Goal: Task Accomplishment & Management: Manage account settings

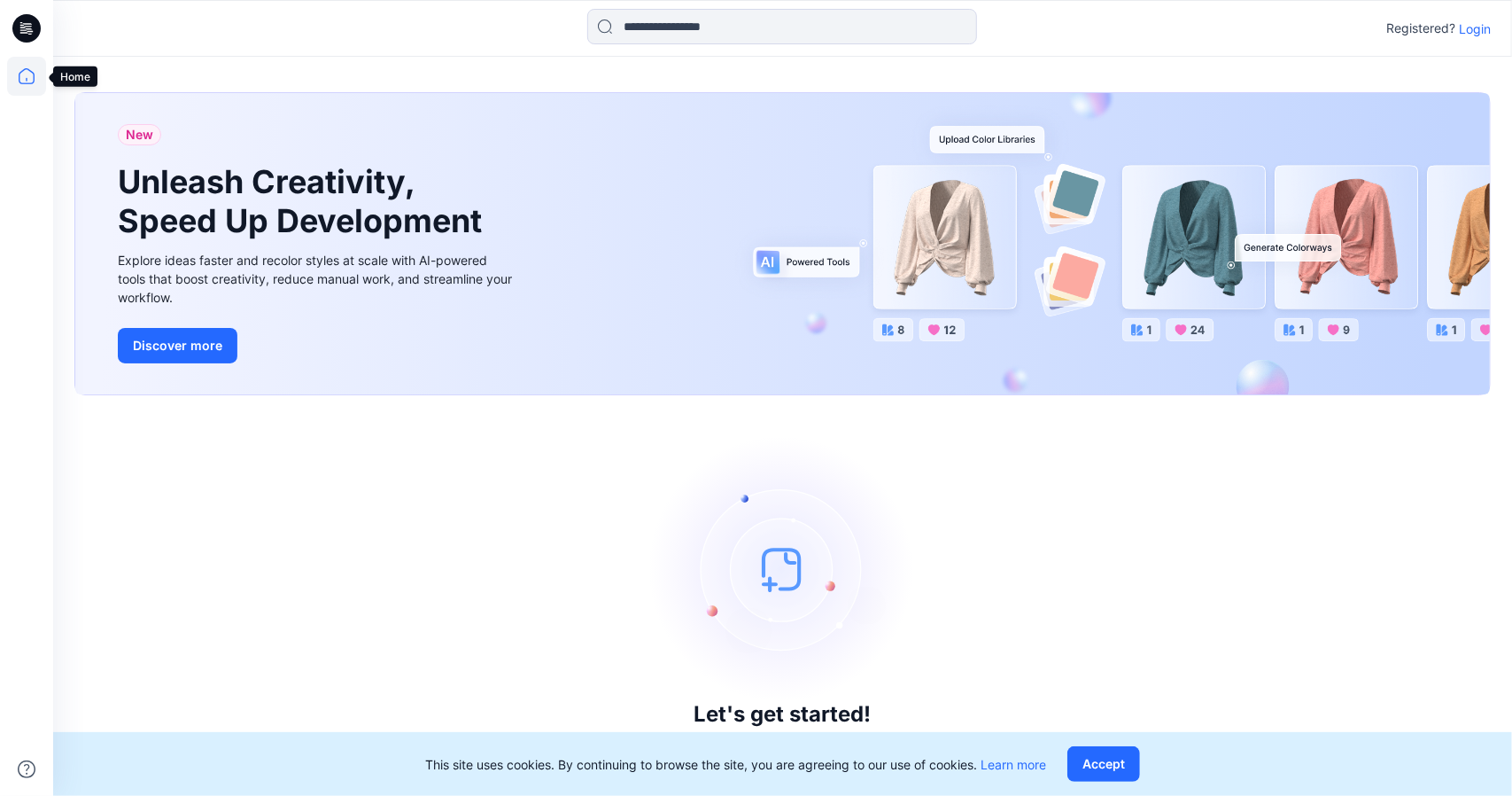
click at [20, 89] on icon at bounding box center [26, 76] width 39 height 39
click at [29, 78] on icon at bounding box center [26, 76] width 39 height 39
click at [1112, 765] on button "Accept" at bounding box center [1104, 764] width 73 height 35
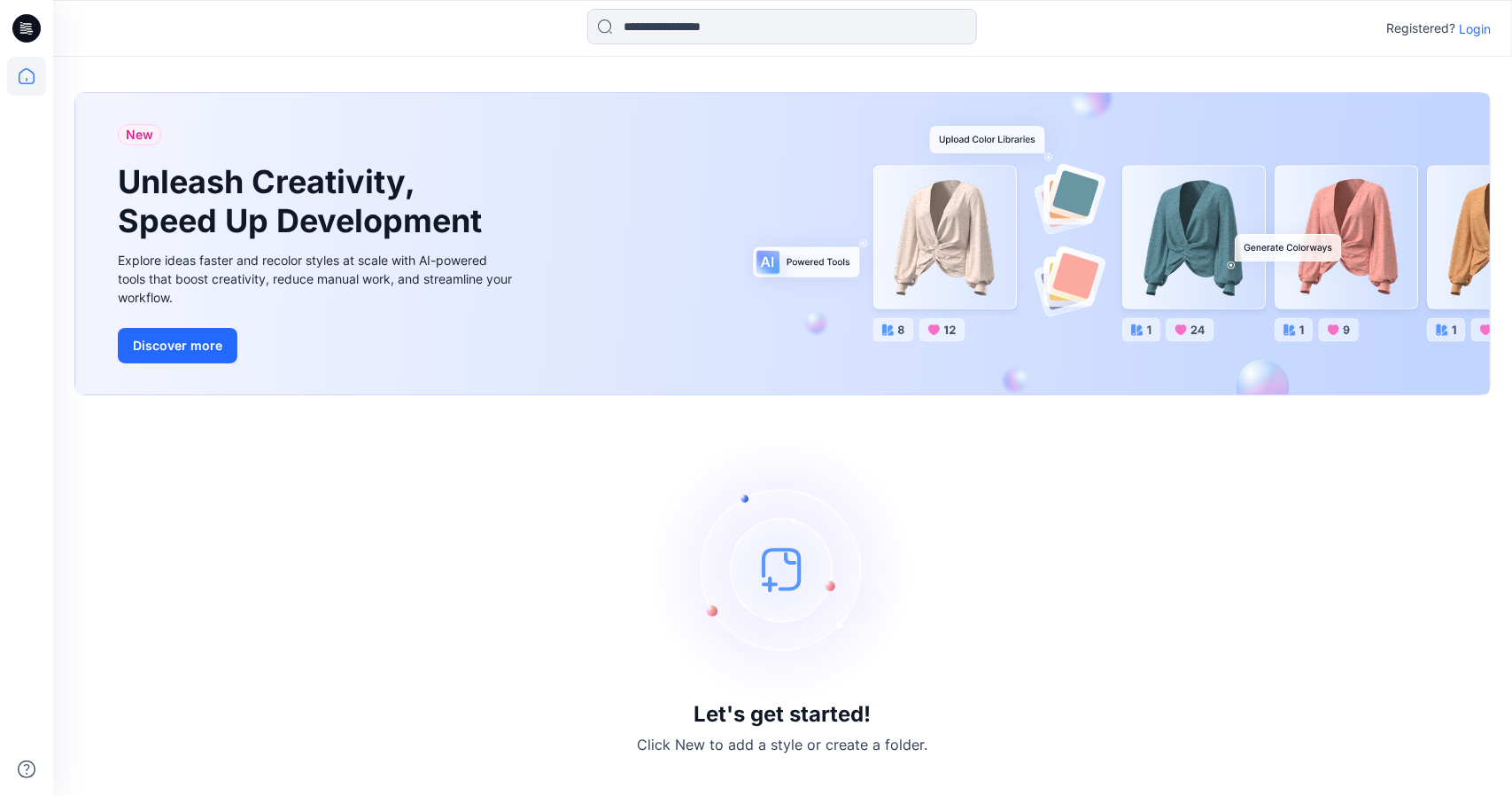
click at [943, 252] on div "New Unleash Creativity, Speed Up Development Explore ideas faster and recolor s…" at bounding box center [783, 243] width 1415 height 301
click at [18, 75] on icon at bounding box center [26, 76] width 39 height 39
click at [26, 30] on icon at bounding box center [26, 28] width 28 height 28
click at [1476, 25] on p "Login" at bounding box center [1474, 29] width 32 height 19
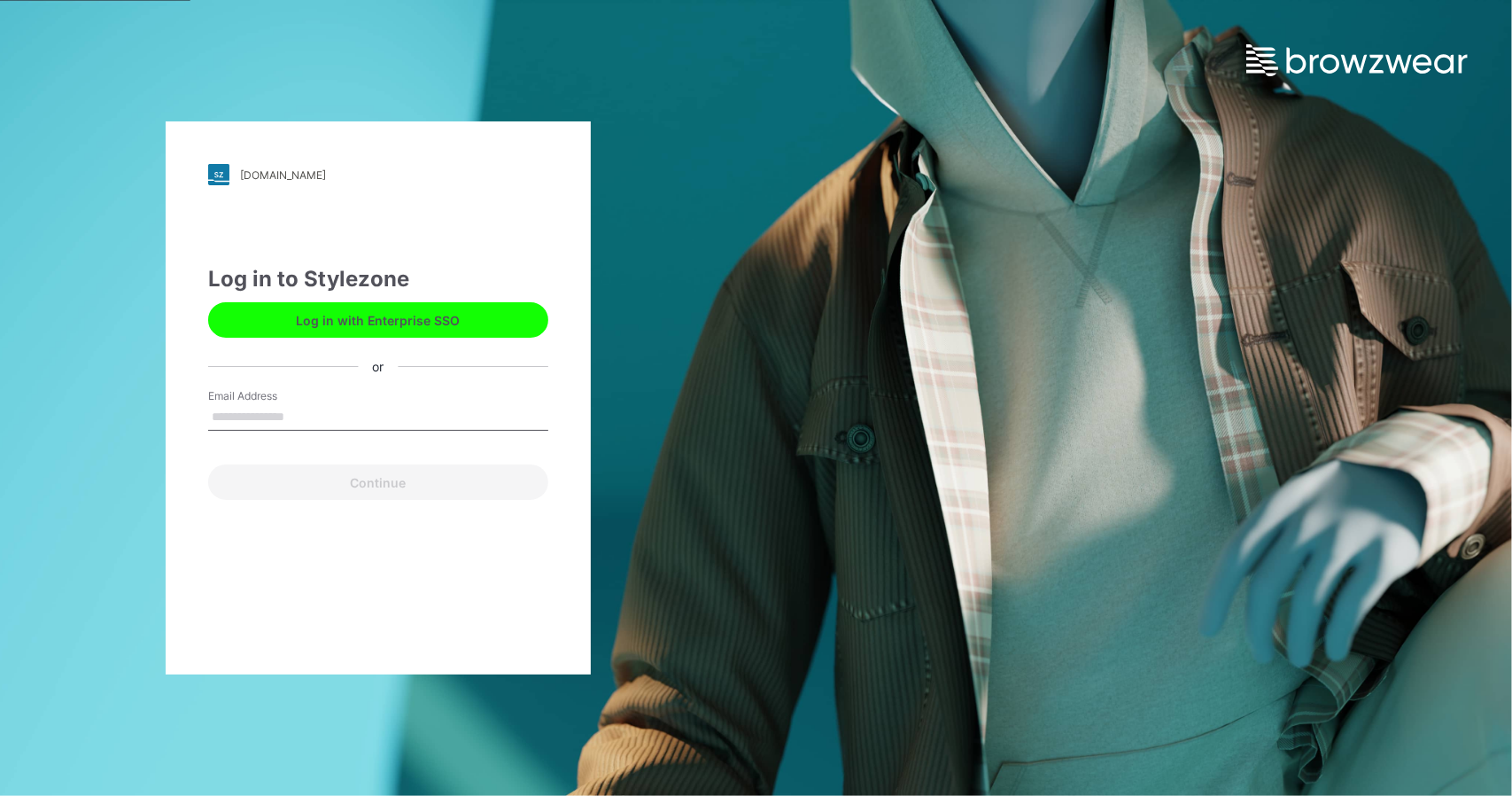
click at [303, 414] on input "Email Address" at bounding box center [378, 416] width 341 height 26
type input "*"
click at [314, 423] on input "**********" at bounding box center [378, 416] width 341 height 26
drag, startPoint x: 342, startPoint y: 426, endPoint x: 169, endPoint y: 409, distance: 173.8
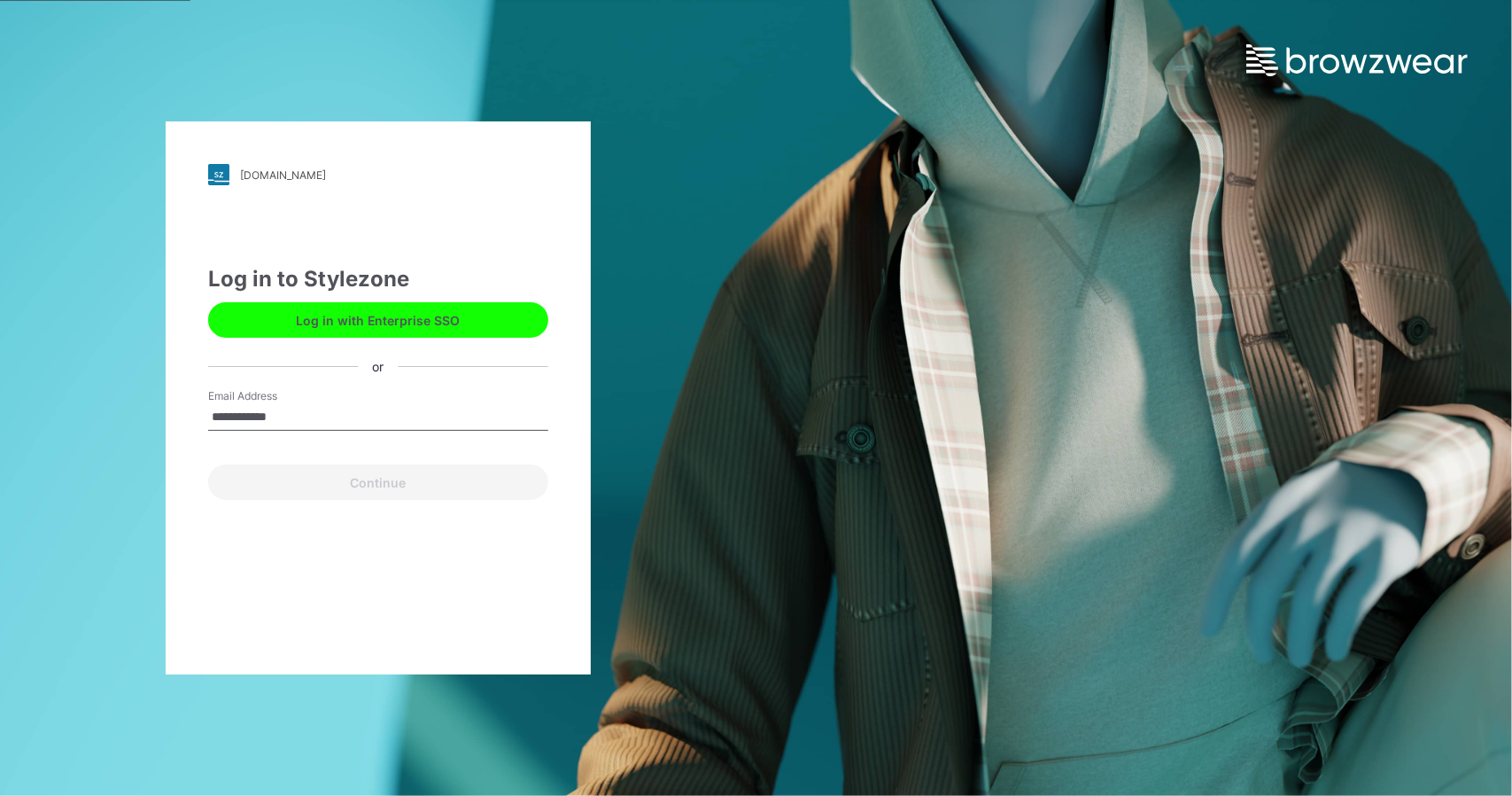
click at [169, 409] on div "**********" at bounding box center [378, 398] width 425 height 554
type input "**********"
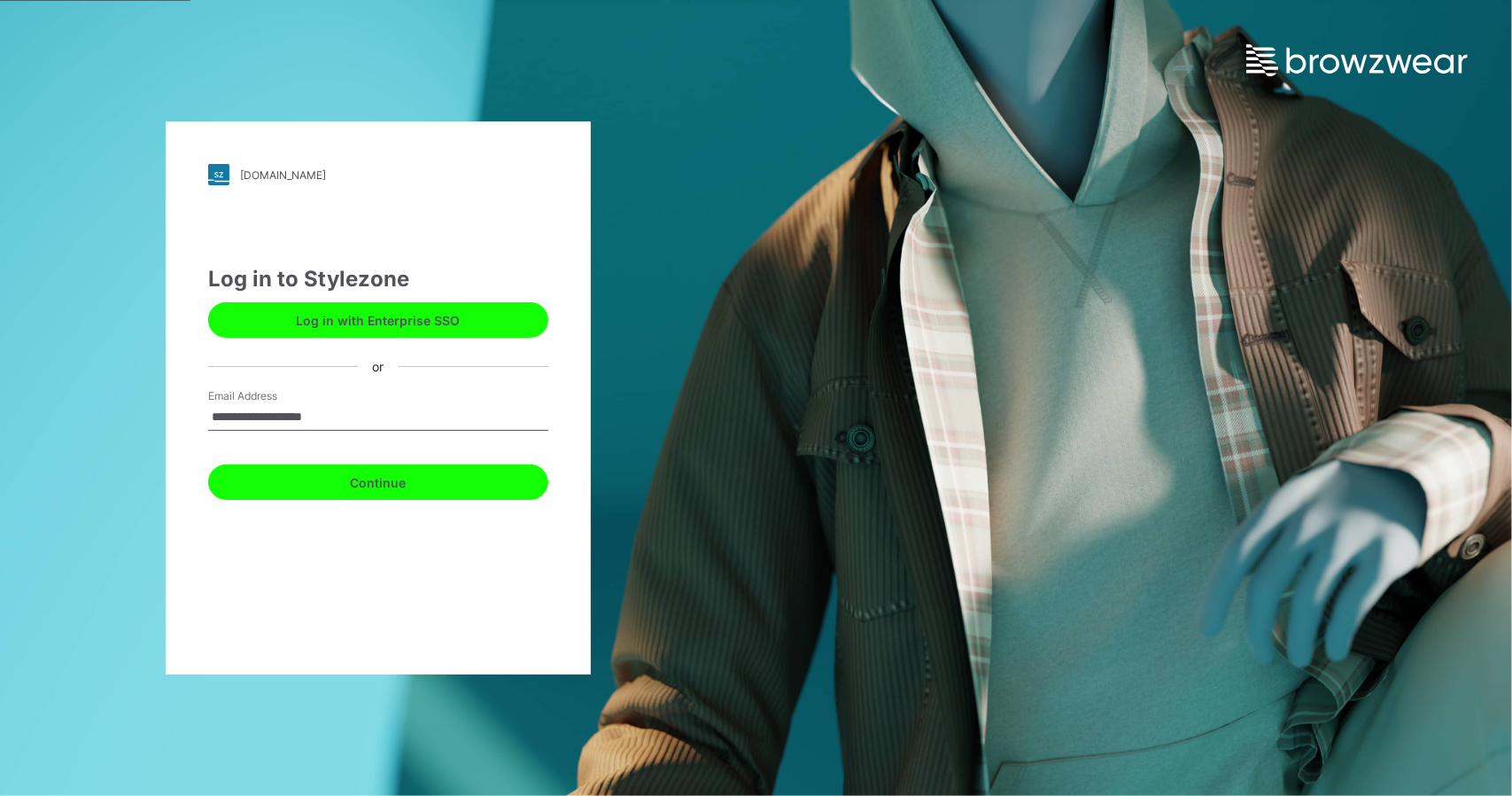
click at [377, 481] on button "Continue" at bounding box center [378, 481] width 341 height 35
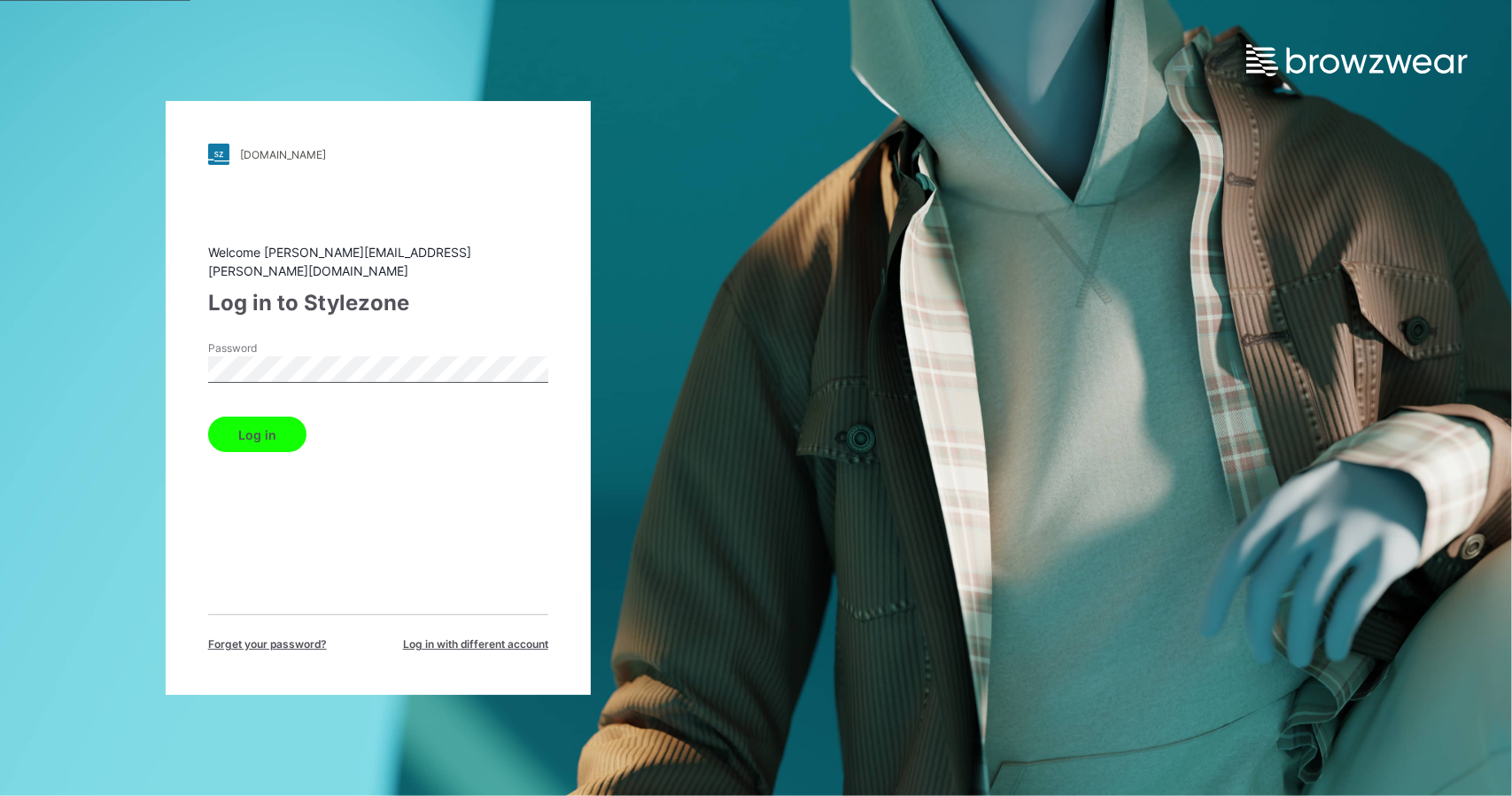
click at [178, 360] on div "[DOMAIN_NAME] Loading... Welcome [PERSON_NAME][EMAIL_ADDRESS][PERSON_NAME][DOMA…" at bounding box center [378, 398] width 425 height 594
click at [255, 425] on button "Log in" at bounding box center [257, 434] width 98 height 35
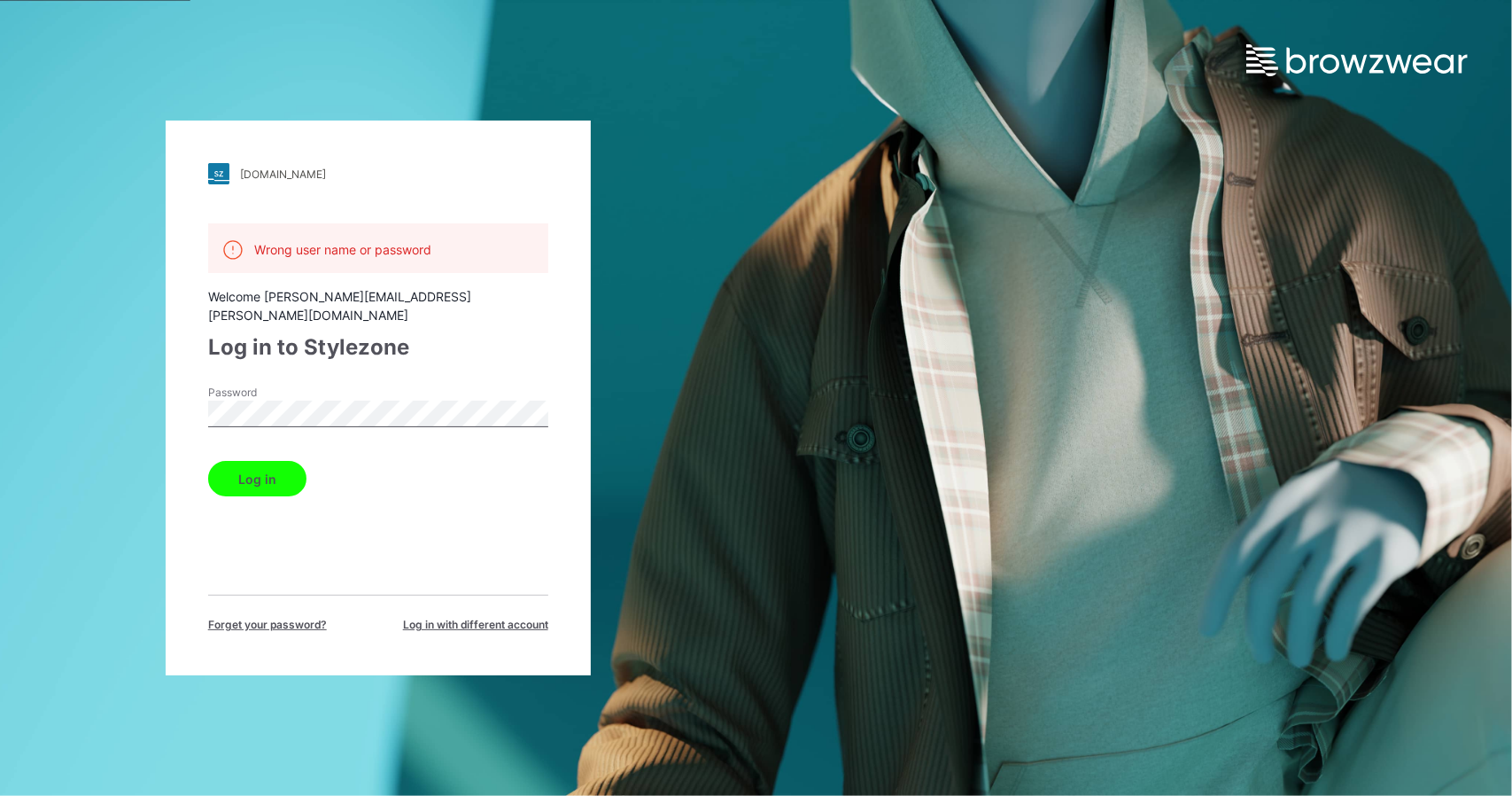
click at [304, 385] on label "Password" at bounding box center [270, 393] width 124 height 16
click at [188, 398] on div "[DOMAIN_NAME] Loading... Wrong user name or password Welcome [PERSON_NAME][EMAI…" at bounding box center [378, 398] width 425 height 555
click at [126, 406] on div "[DOMAIN_NAME] Loading... Wrong user name or password Welcome [PERSON_NAME][EMAI…" at bounding box center [378, 398] width 757 height 796
click at [208, 461] on button "Log in" at bounding box center [257, 478] width 98 height 35
click at [347, 385] on div "Password" at bounding box center [378, 411] width 341 height 53
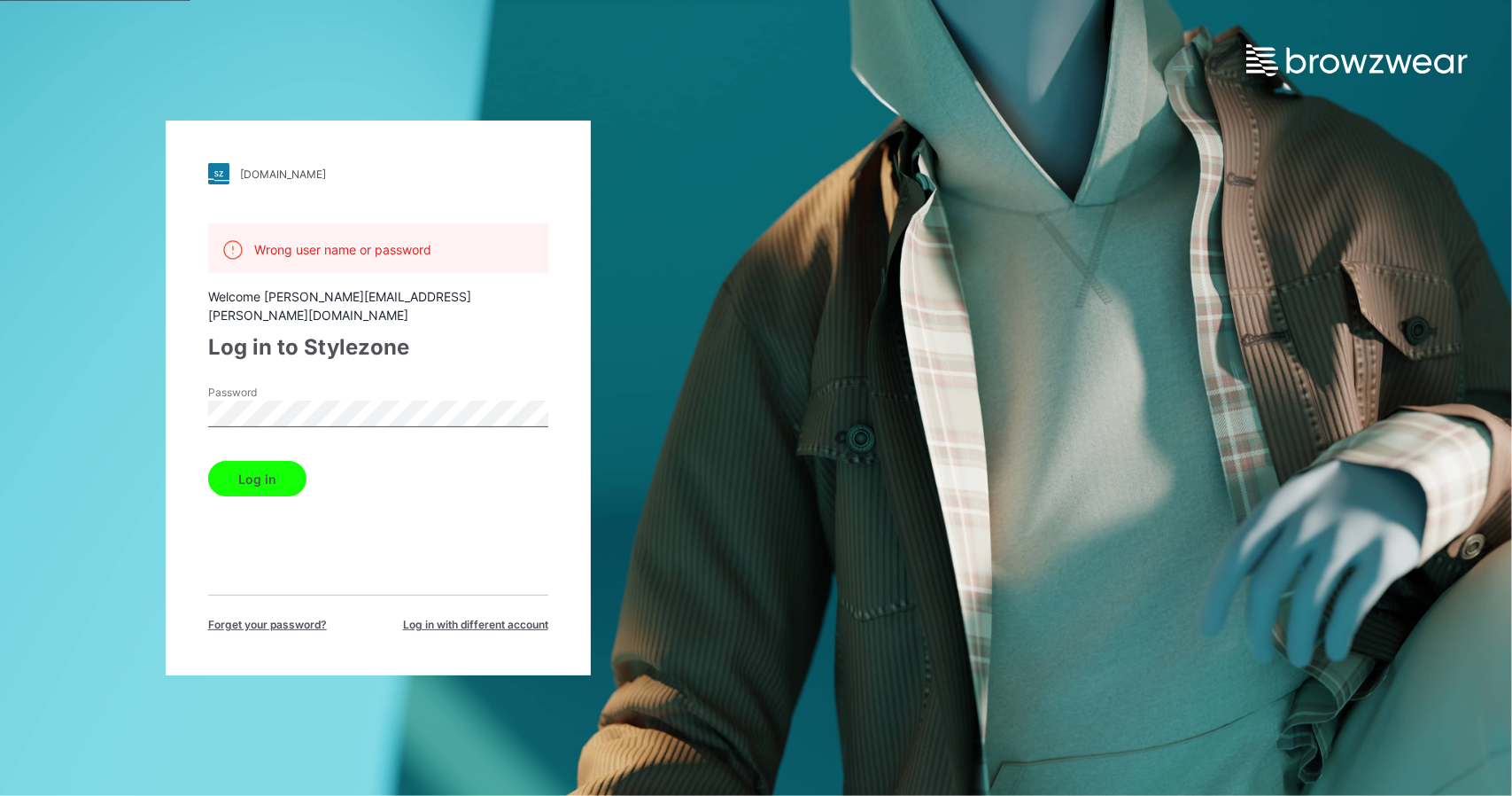
click at [367, 385] on div "Password" at bounding box center [378, 411] width 341 height 53
click at [185, 397] on div "[DOMAIN_NAME] Loading... Wrong user name or password Welcome [PERSON_NAME][EMAI…" at bounding box center [378, 398] width 425 height 555
click at [291, 466] on button "Log in" at bounding box center [257, 478] width 98 height 35
click at [688, 255] on div "[DOMAIN_NAME] Loading... Wrong user name or password Welcome [PERSON_NAME][EMAI…" at bounding box center [378, 398] width 757 height 796
click at [982, 91] on div "[DOMAIN_NAME] Loading... Wrong user name or password Welcome [PERSON_NAME][EMAI…" at bounding box center [756, 398] width 1512 height 796
